Goal: Information Seeking & Learning: Understand process/instructions

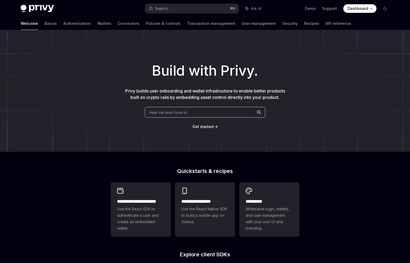
click at [123, 33] on div "Build with Privy. Privy builds user onboarding and wallet infrastructure to ena…" at bounding box center [205, 91] width 410 height 122
click at [63, 24] on link "Authentication" at bounding box center [77, 23] width 28 height 13
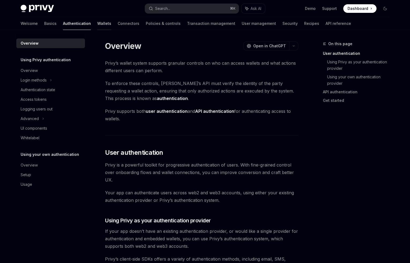
click at [97, 25] on link "Wallets" at bounding box center [104, 23] width 14 height 13
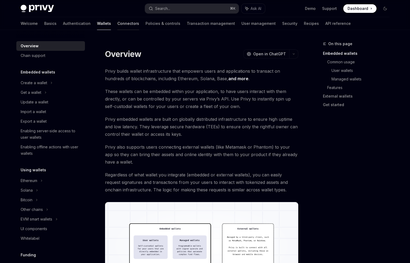
click at [117, 20] on link "Connectors" at bounding box center [128, 23] width 22 height 13
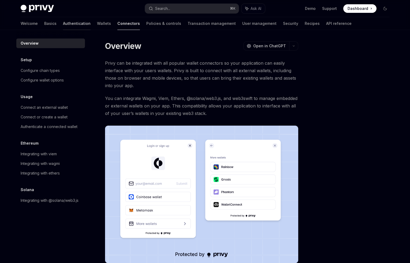
click at [63, 27] on link "Authentication" at bounding box center [77, 23] width 28 height 13
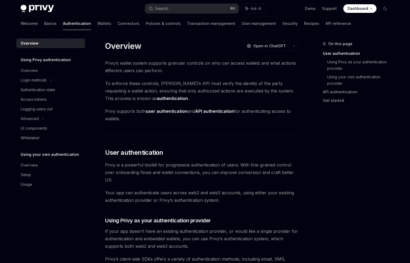
click at [90, 25] on div "Welcome Basics Authentication Wallets Connectors Policies & controls Transactio…" at bounding box center [186, 23] width 330 height 13
click at [118, 25] on link "Connectors" at bounding box center [129, 23] width 22 height 13
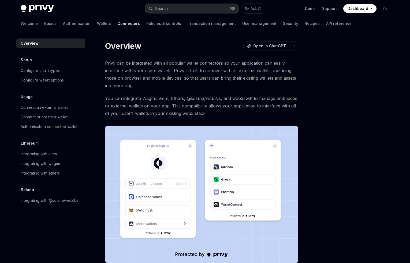
click at [55, 46] on div "Overview" at bounding box center [51, 43] width 61 height 6
click at [63, 24] on link "Authentication" at bounding box center [77, 23] width 28 height 13
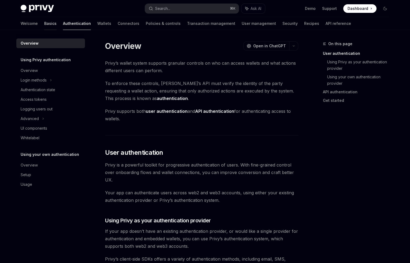
click at [44, 25] on link "Basics" at bounding box center [50, 23] width 12 height 13
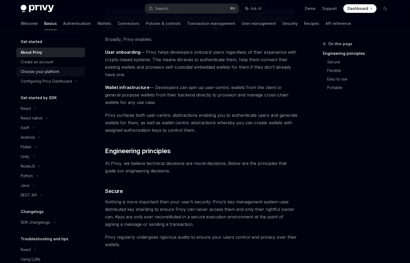
click at [59, 73] on div "Choose your platform" at bounding box center [51, 72] width 61 height 6
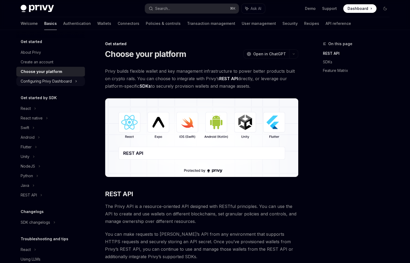
click at [63, 80] on div "Configuring Privy Dashboard" at bounding box center [46, 81] width 51 height 6
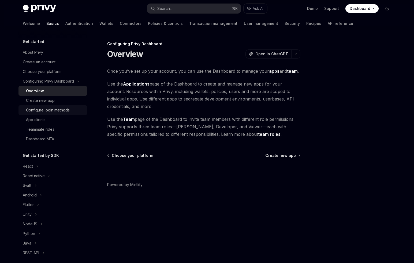
click at [67, 109] on div "Configure login methods" at bounding box center [48, 110] width 44 height 6
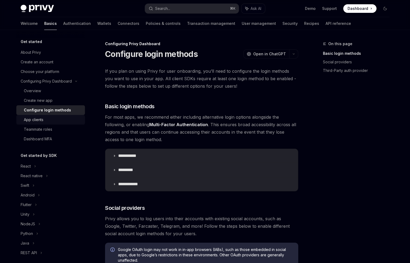
click at [66, 118] on div "App clients" at bounding box center [53, 120] width 58 height 6
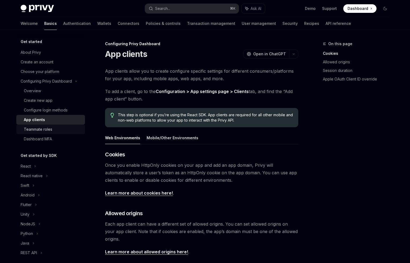
click at [67, 128] on div "Teammate roles" at bounding box center [53, 129] width 58 height 6
type textarea "*"
